Goal: Information Seeking & Learning: Learn about a topic

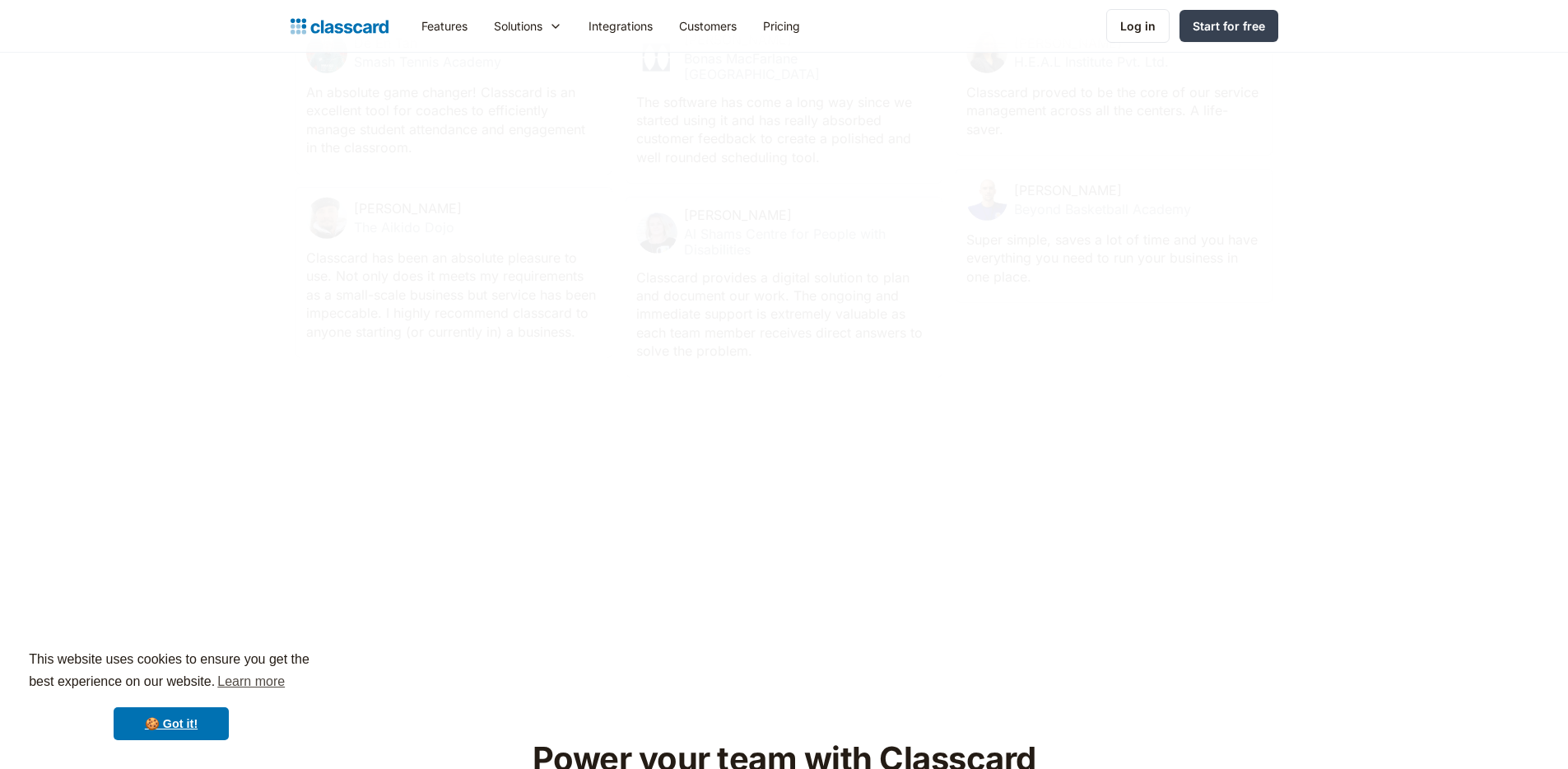
scroll to position [5287, 0]
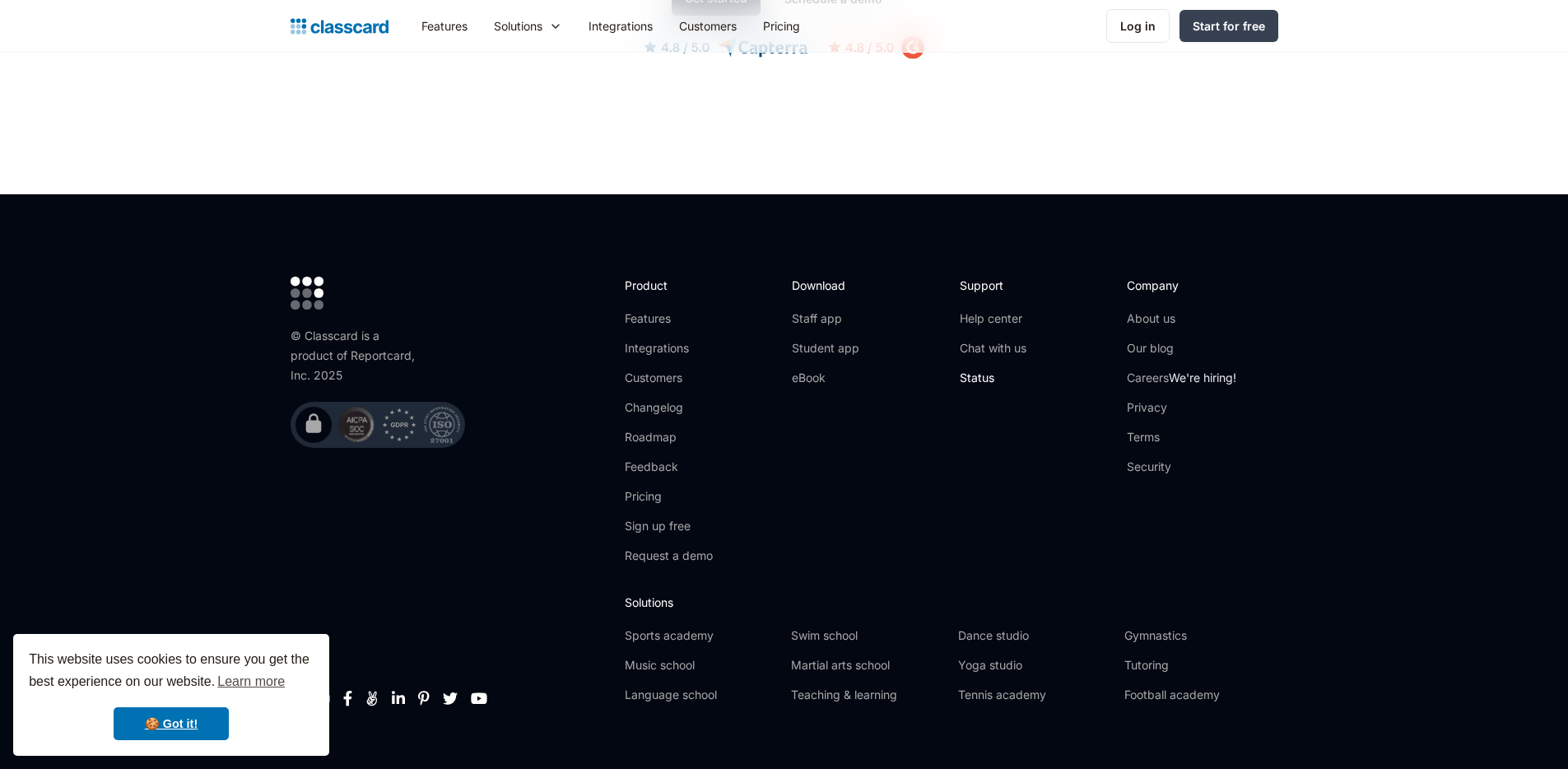
click at [981, 369] on link "Status" at bounding box center [993, 378] width 67 height 17
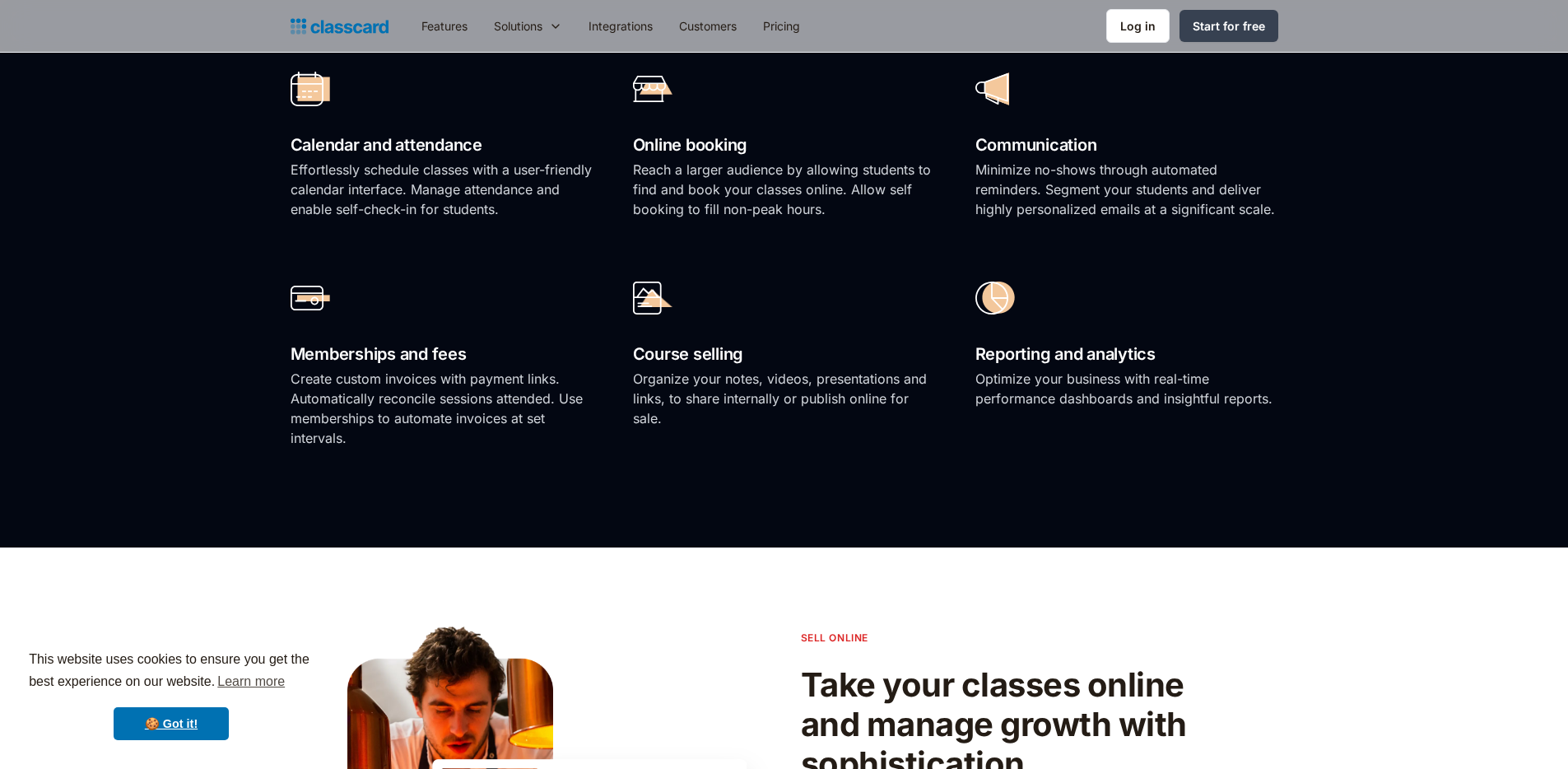
scroll to position [1339, 0]
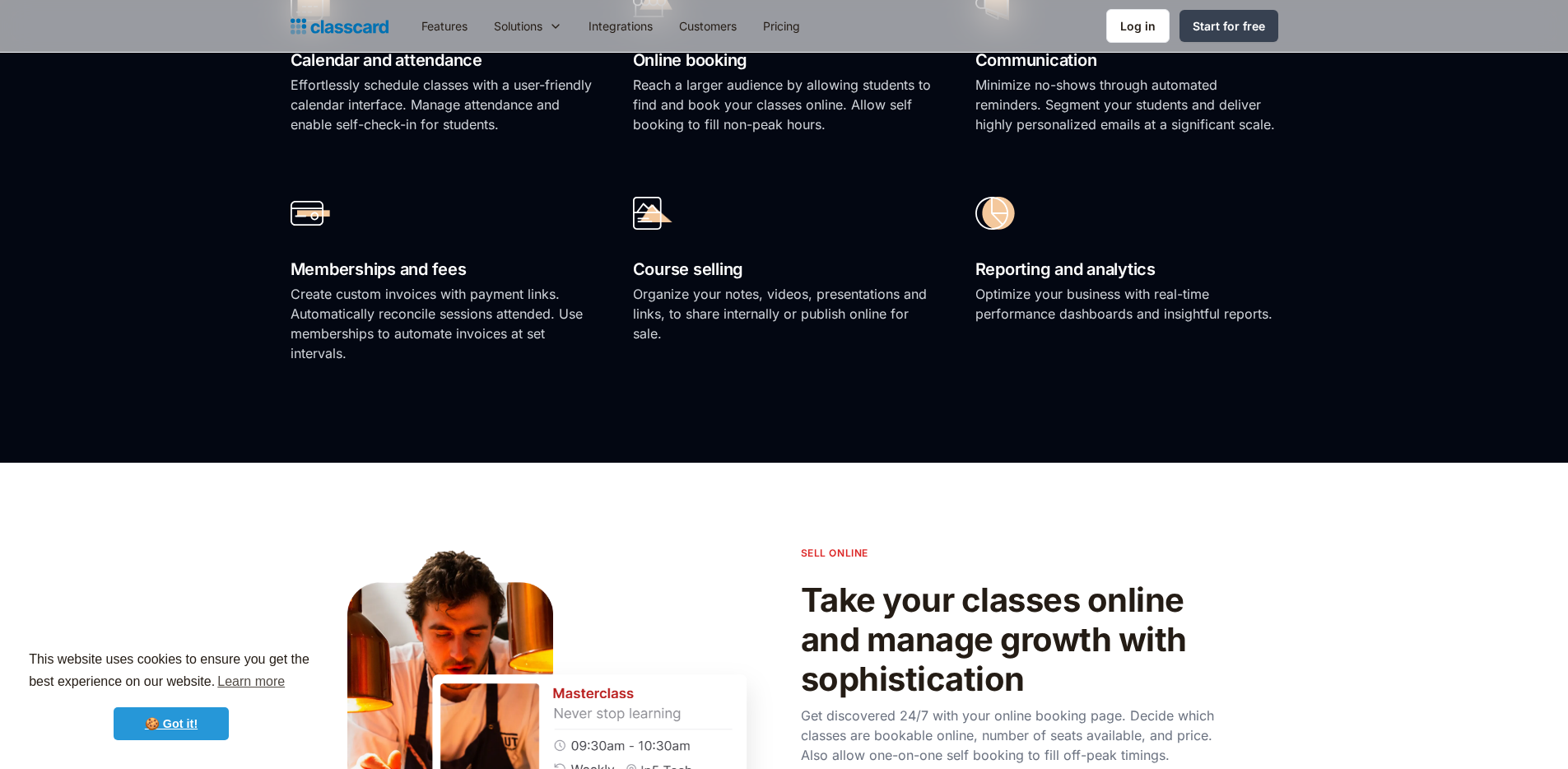
click at [189, 729] on link "🍪 Got it!" at bounding box center [172, 724] width 116 height 33
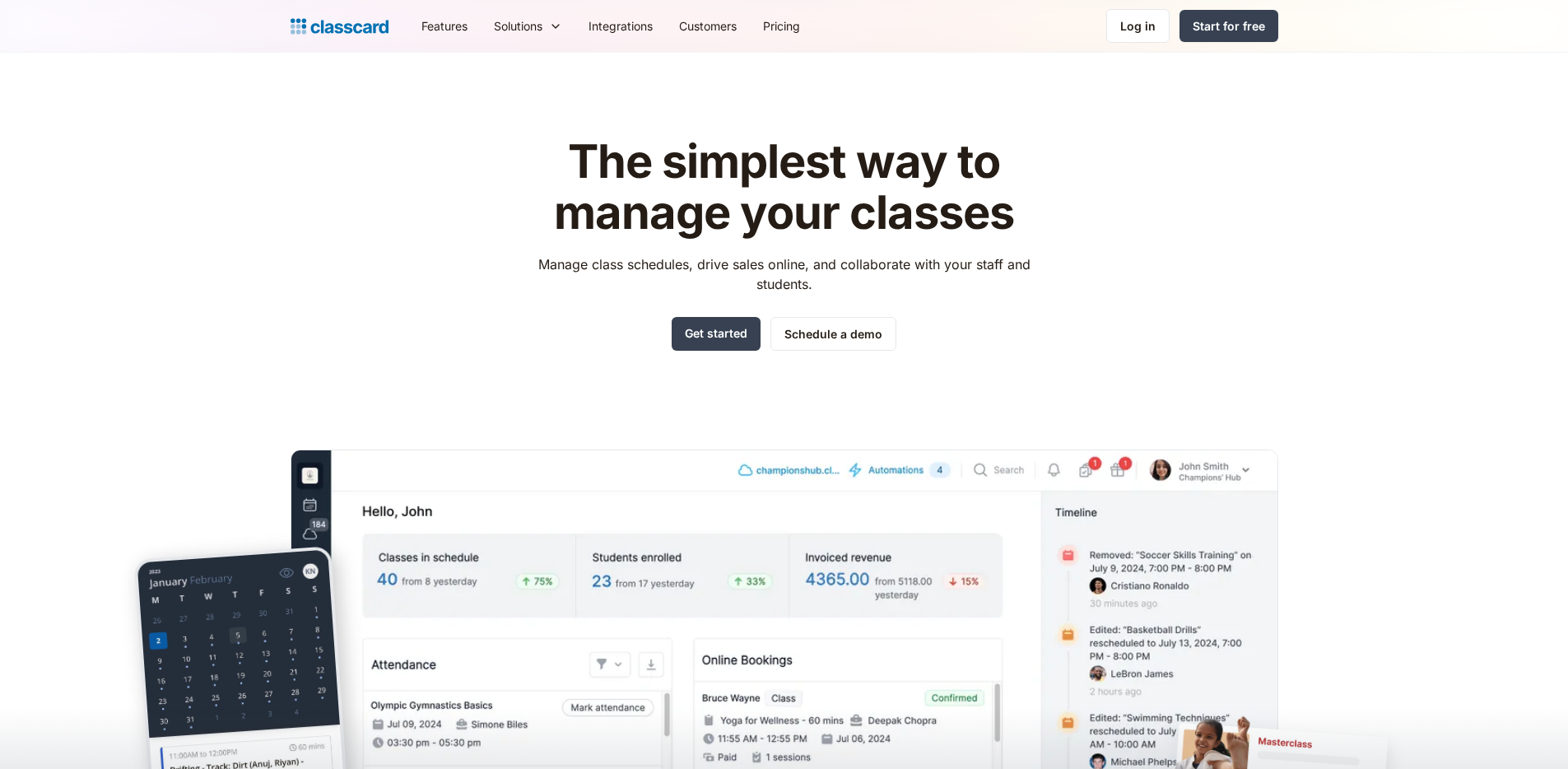
scroll to position [10, 0]
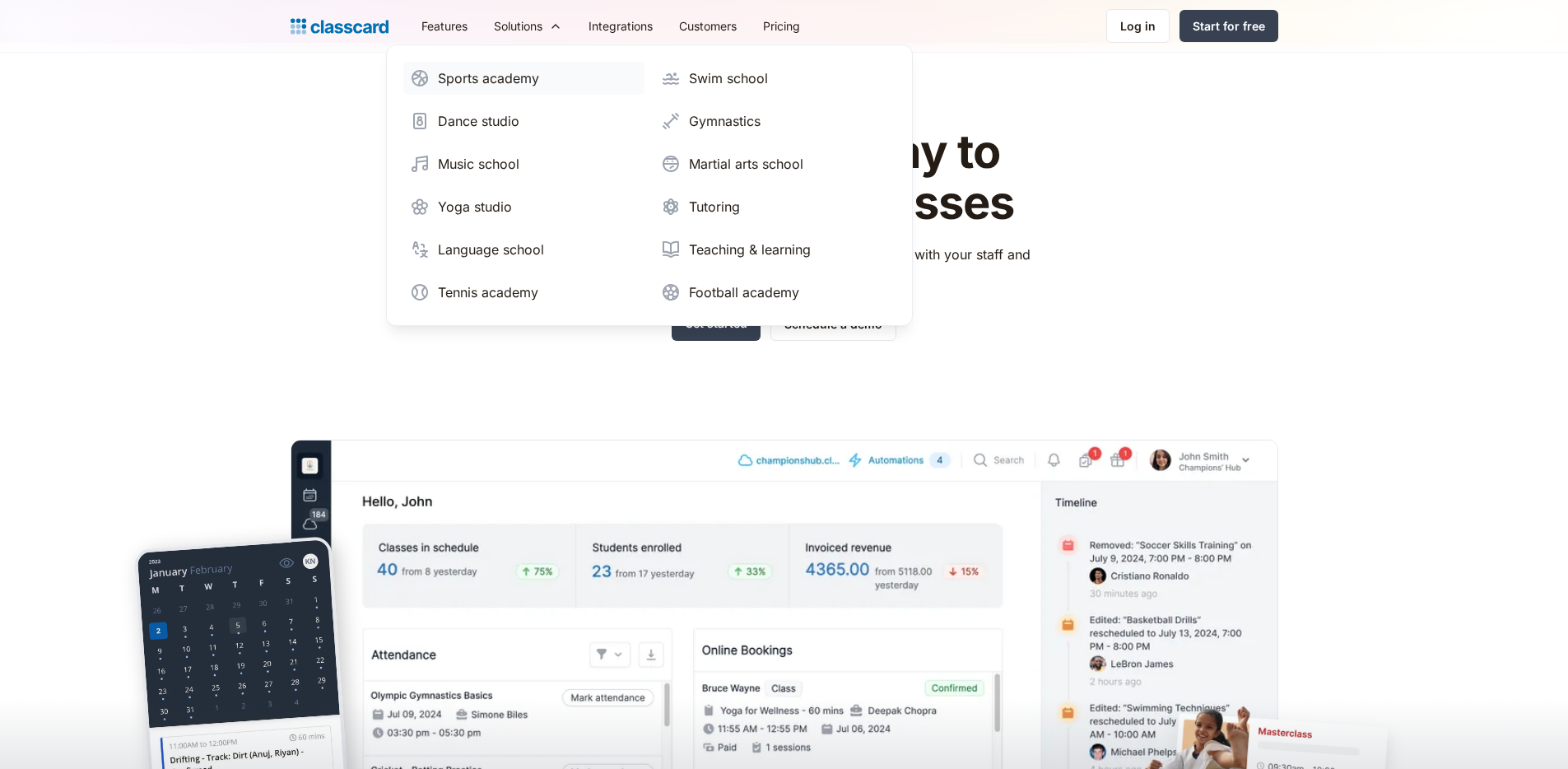
click at [478, 82] on div "Sports academy" at bounding box center [488, 79] width 101 height 20
